Goal: Task Accomplishment & Management: Use online tool/utility

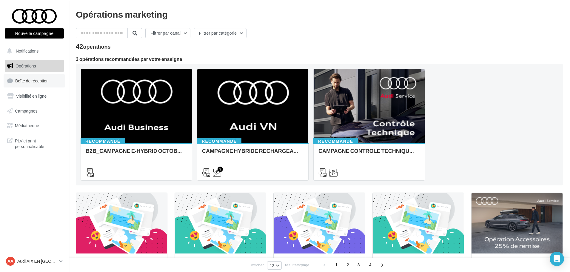
click at [41, 81] on span "Boîte de réception" at bounding box center [31, 80] width 33 height 5
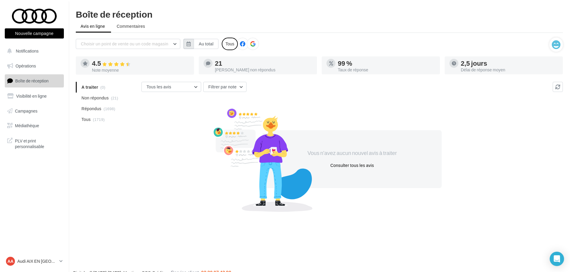
click at [188, 43] on icon "button" at bounding box center [188, 43] width 4 height 5
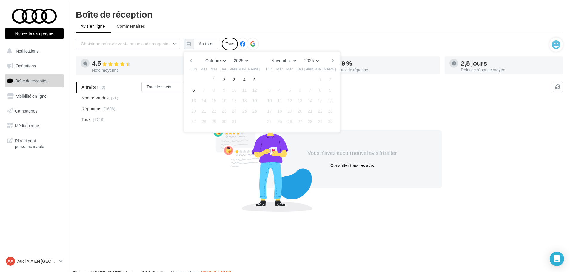
click at [192, 60] on button "button" at bounding box center [190, 60] width 5 height 8
click at [193, 77] on button "1" at bounding box center [193, 79] width 9 height 9
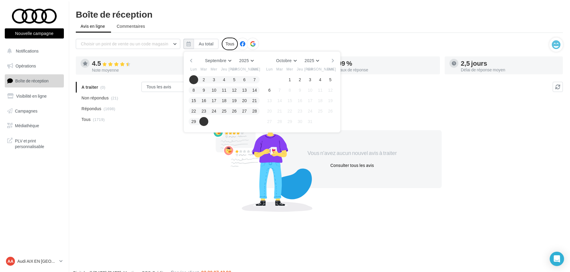
click at [201, 121] on button "30" at bounding box center [203, 121] width 9 height 9
